Goal: Navigation & Orientation: Find specific page/section

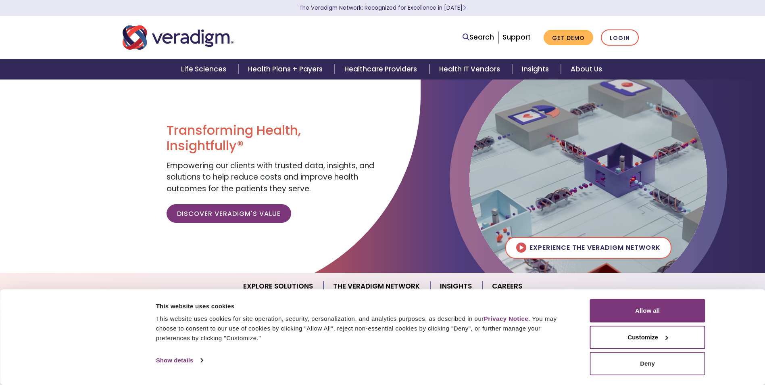
click at [638, 359] on button "Deny" at bounding box center [647, 363] width 115 height 23
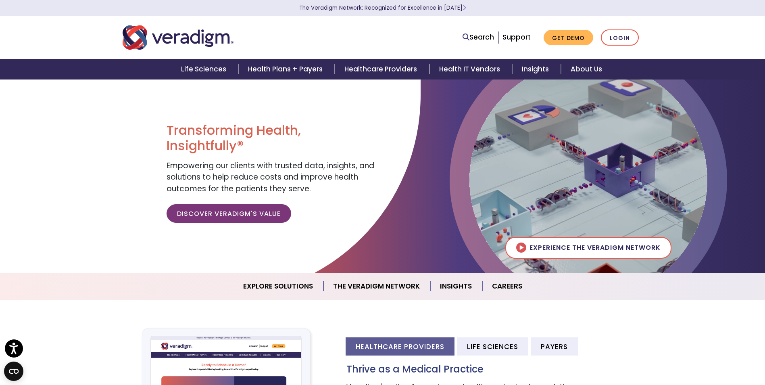
click at [235, 123] on h1 "Transforming Health, Insightfully®" at bounding box center [271, 138] width 210 height 31
drag, startPoint x: 235, startPoint y: 122, endPoint x: 227, endPoint y: 169, distance: 47.5
click at [227, 169] on span "Empowering our clients with trusted data, insights, and solutions to help reduc…" at bounding box center [270, 177] width 208 height 34
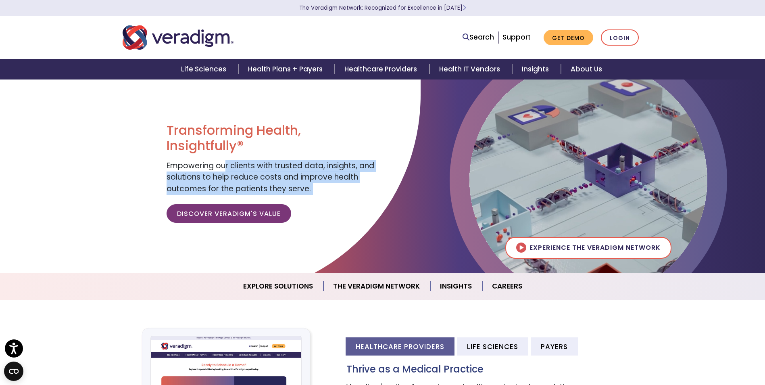
click at [227, 169] on span "Empowering our clients with trusted data, insights, and solutions to help reduc…" at bounding box center [270, 177] width 208 height 34
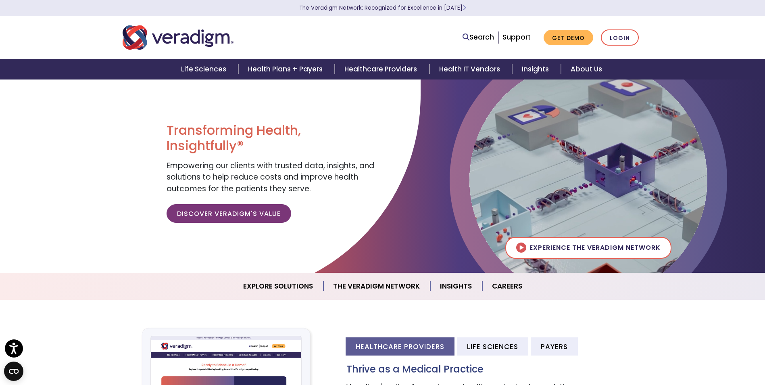
click at [55, 123] on div at bounding box center [210, 188] width 420 height 218
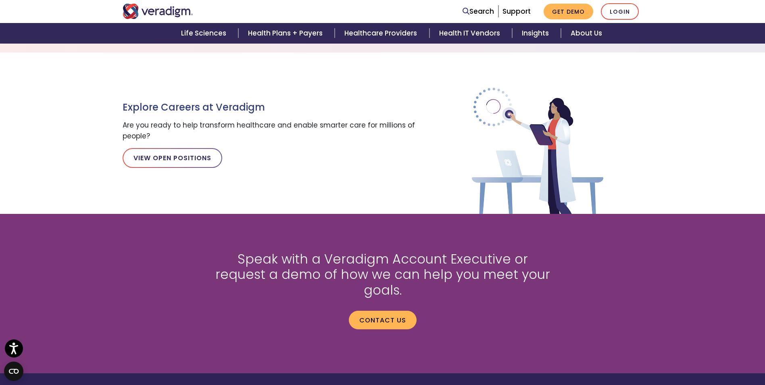
scroll to position [916, 0]
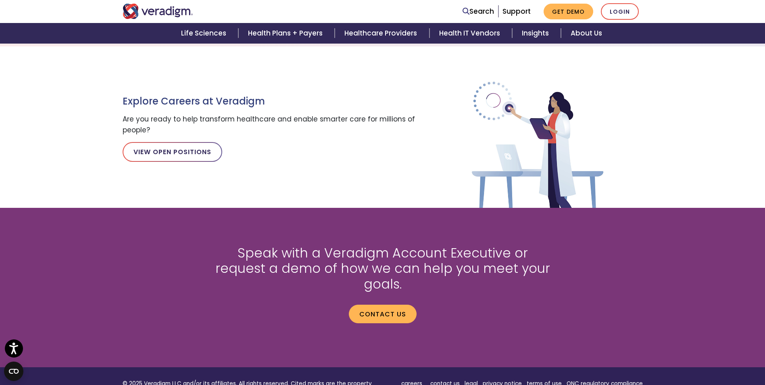
click at [202, 104] on h3 "Explore Careers at Veradigm" at bounding box center [272, 102] width 298 height 12
drag, startPoint x: 202, startPoint y: 104, endPoint x: 263, endPoint y: 116, distance: 62.9
click at [263, 116] on p "Are you ready to help transform healthcare and enable smarter care for millions…" at bounding box center [272, 125] width 298 height 22
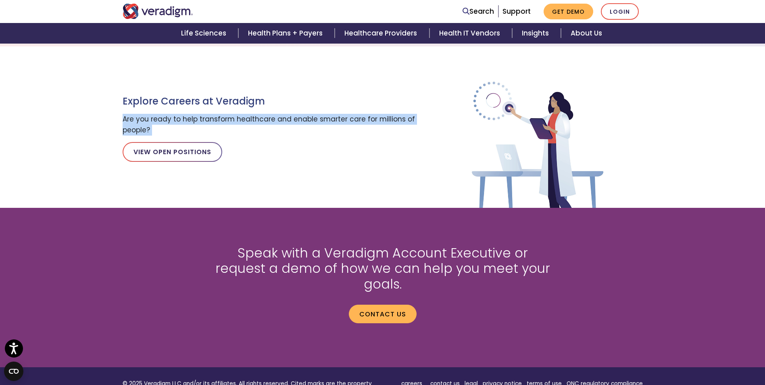
click at [263, 116] on p "Are you ready to help transform healthcare and enable smarter care for millions…" at bounding box center [272, 125] width 298 height 22
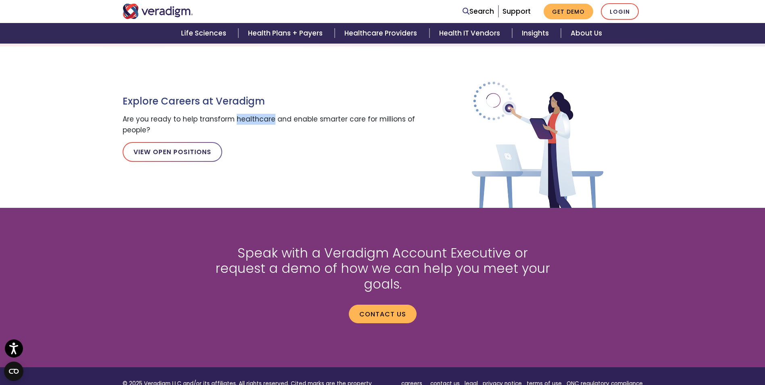
click at [263, 116] on p "Are you ready to help transform healthcare and enable smarter care for millions…" at bounding box center [272, 125] width 298 height 22
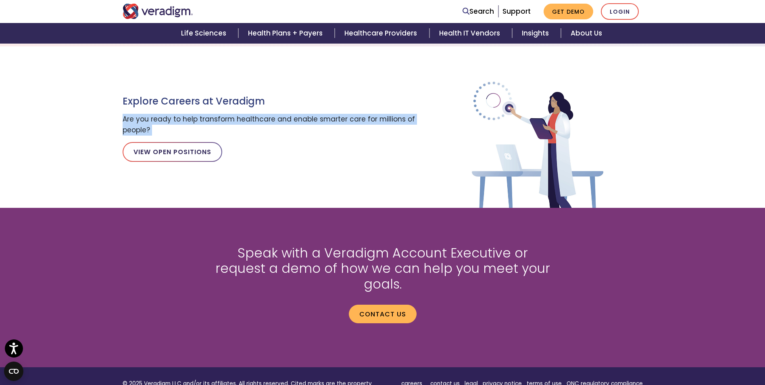
click at [263, 116] on p "Are you ready to help transform healthcare and enable smarter care for millions…" at bounding box center [272, 125] width 298 height 22
click at [283, 197] on div "Explore Careers at Veradigm Are you ready to help transform healthcare and enab…" at bounding box center [383, 126] width 532 height 161
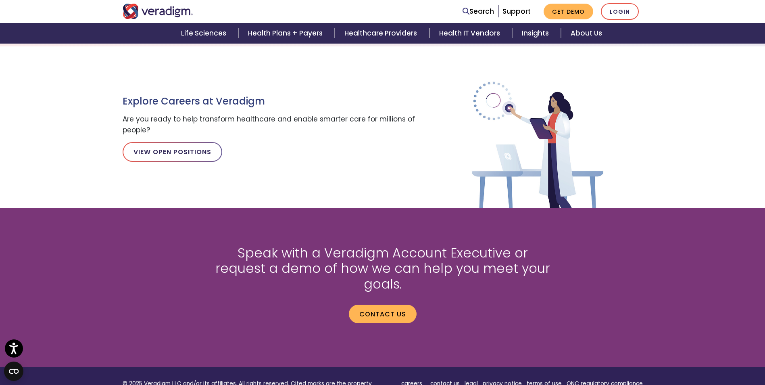
click at [289, 232] on div "Speak with a Veradigm Account Executive or request a demo of how we can help yo…" at bounding box center [382, 287] width 355 height 123
click at [295, 245] on h2 "Speak with a Veradigm Account Executive or request a demo of how we can help yo…" at bounding box center [382, 268] width 343 height 46
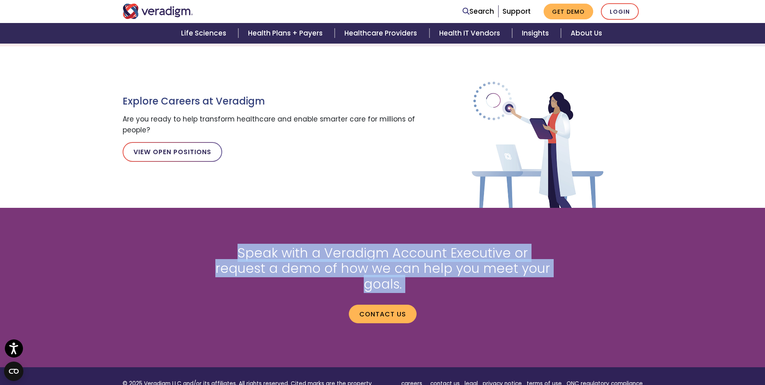
click at [295, 245] on h2 "Speak with a Veradigm Account Executive or request a demo of how we can help yo…" at bounding box center [382, 268] width 343 height 46
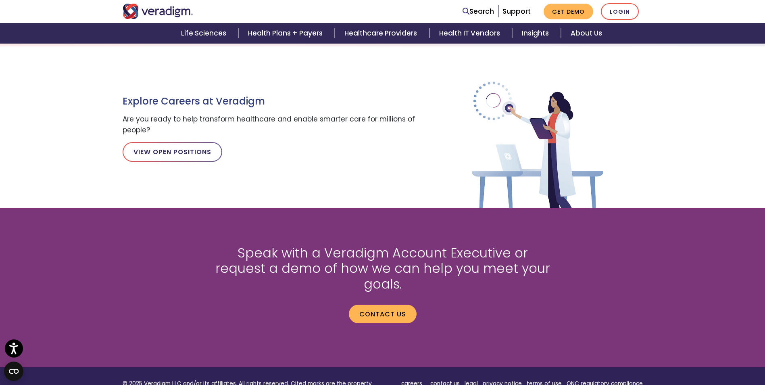
click at [83, 179] on div "Explore Careers at Veradigm Are you ready to help transform healthcare and enab…" at bounding box center [382, 126] width 765 height 161
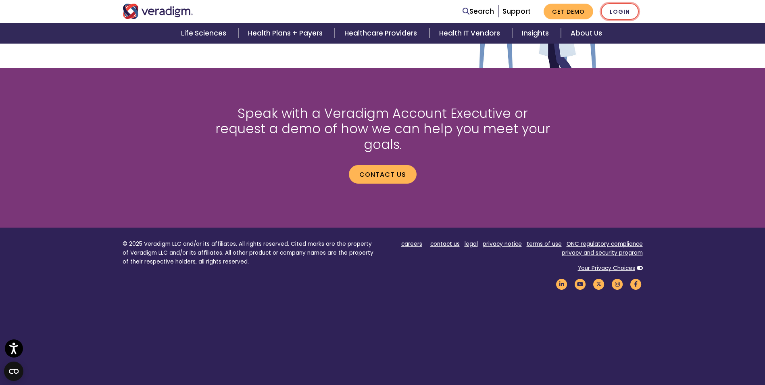
click at [620, 9] on link "Login" at bounding box center [620, 11] width 38 height 17
